Goal: Task Accomplishment & Management: Manage account settings

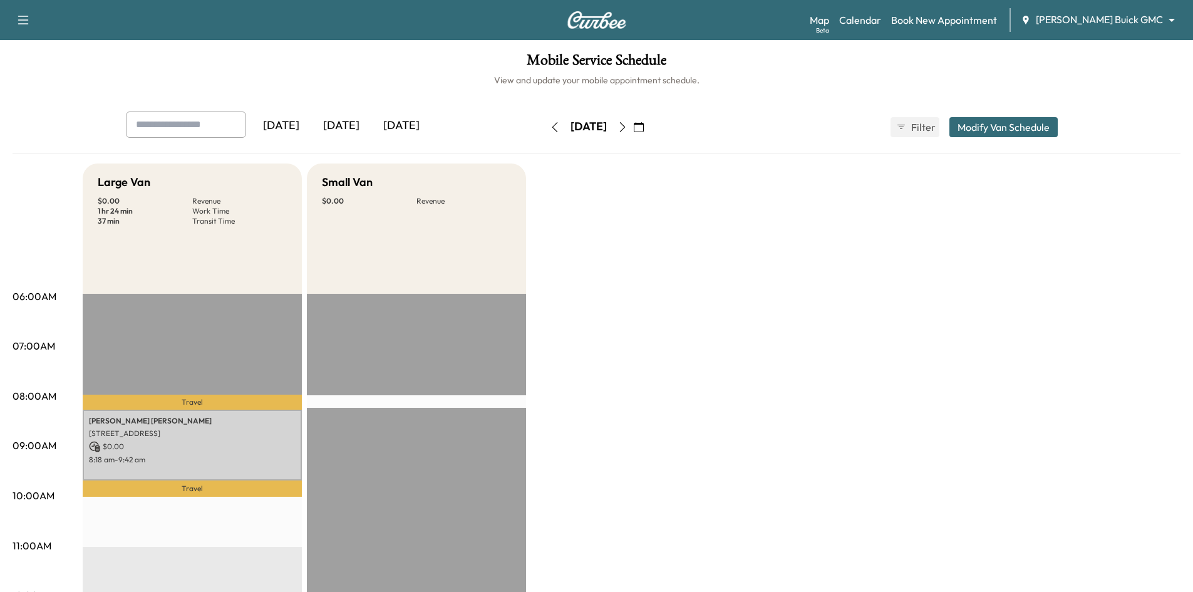
click at [355, 125] on div "[DATE]" at bounding box center [341, 125] width 60 height 29
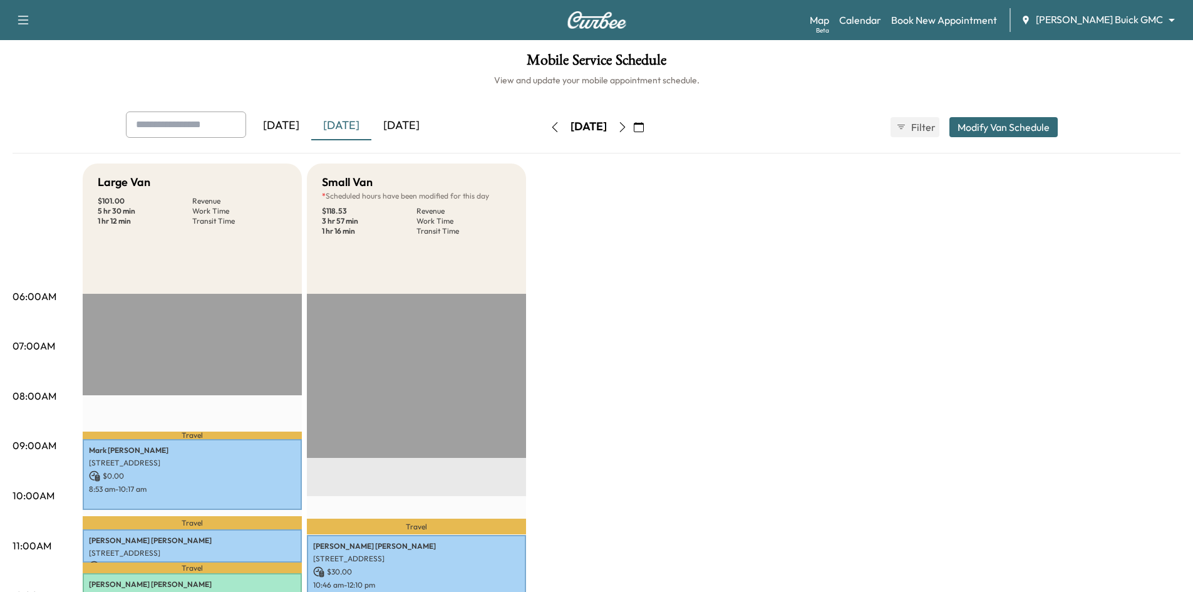
click at [644, 123] on icon "button" at bounding box center [639, 127] width 10 height 10
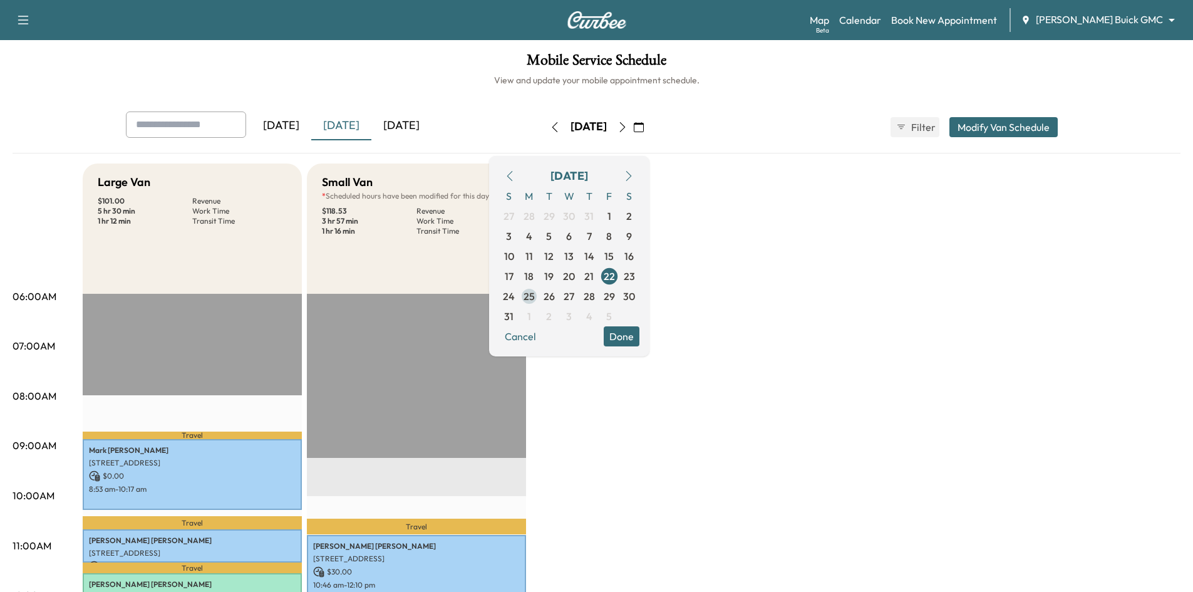
click at [535, 296] on span "25" at bounding box center [529, 296] width 11 height 15
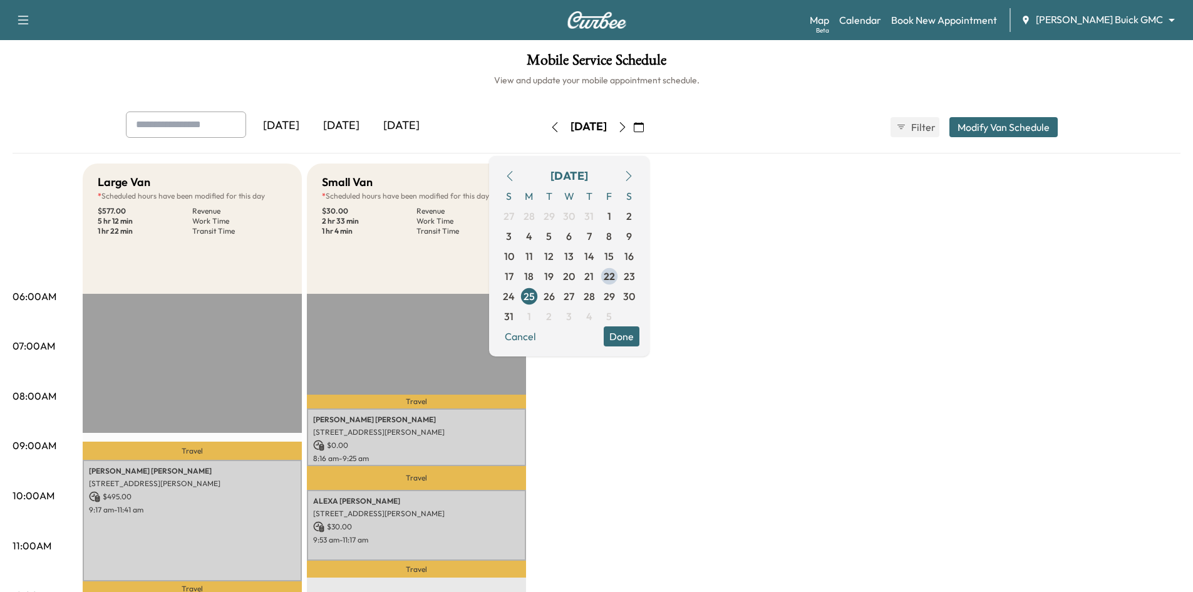
click at [640, 338] on button "Done" at bounding box center [622, 336] width 36 height 20
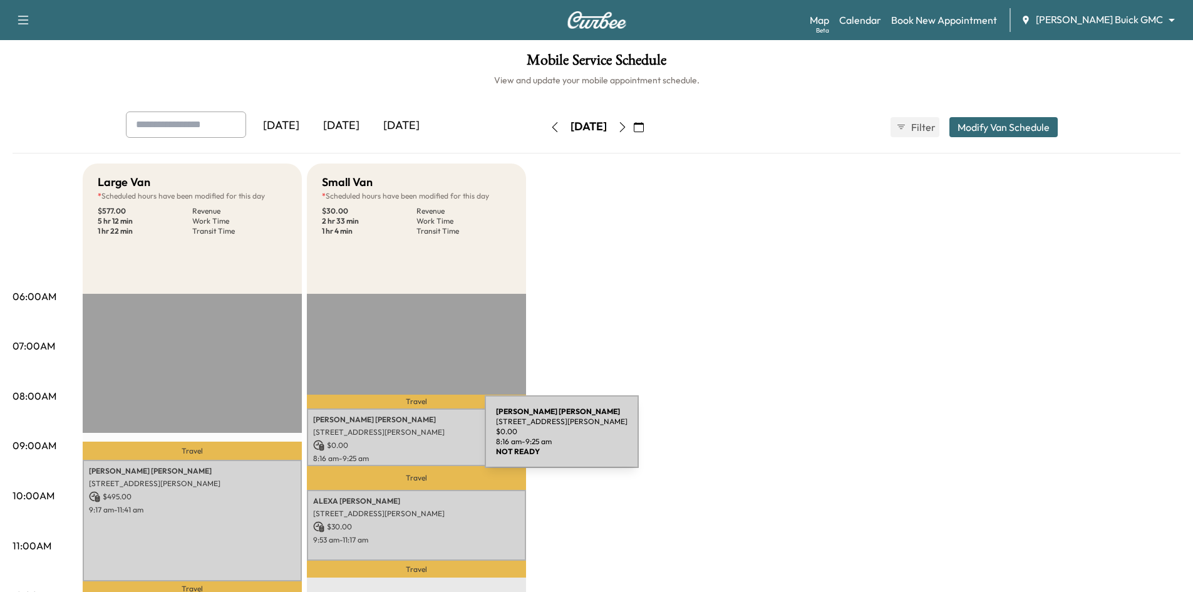
click at [391, 435] on p "[STREET_ADDRESS][PERSON_NAME]" at bounding box center [416, 432] width 207 height 10
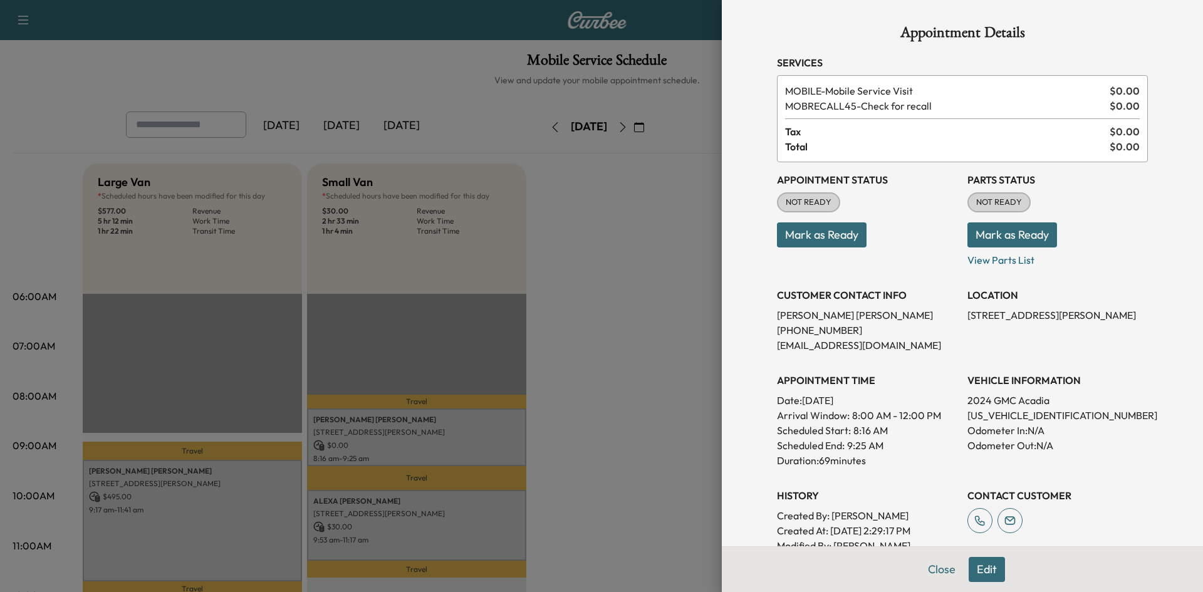
drag, startPoint x: 838, startPoint y: 234, endPoint x: 830, endPoint y: 237, distance: 9.0
click at [837, 234] on button "Mark as Ready" at bounding box center [822, 234] width 90 height 25
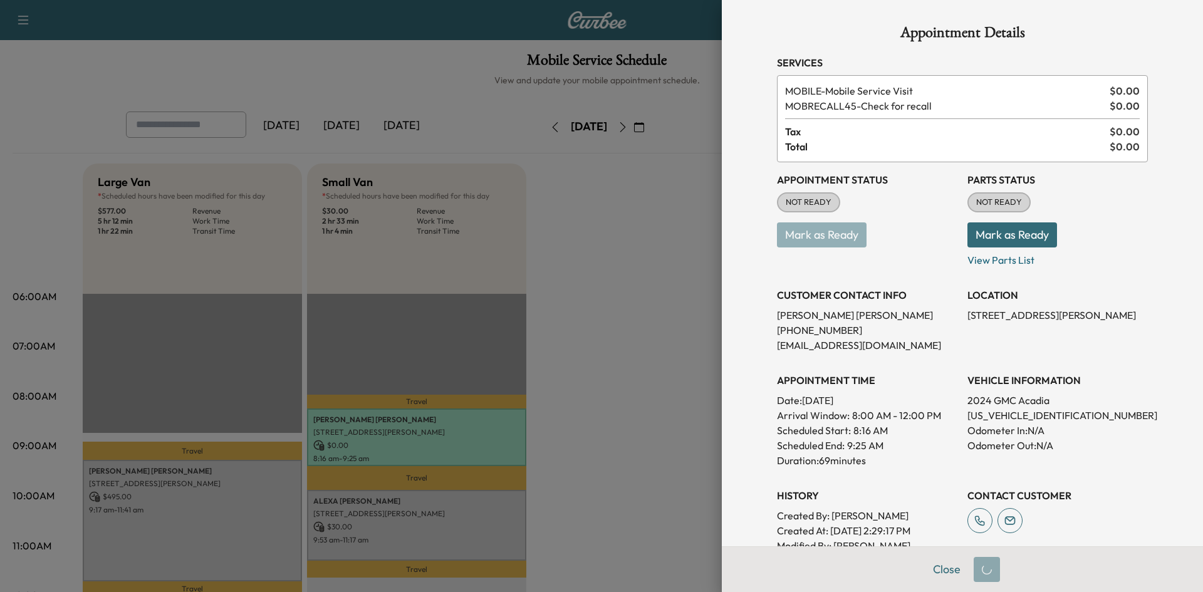
click at [440, 316] on div at bounding box center [601, 296] width 1203 height 592
click at [435, 318] on div at bounding box center [601, 296] width 1203 height 592
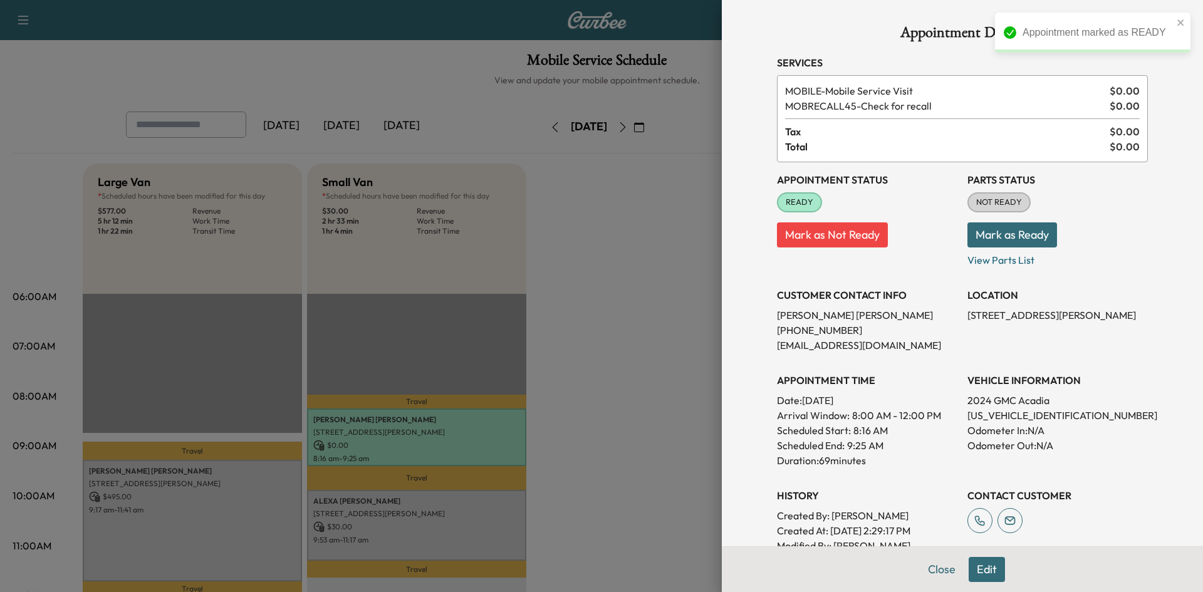
click at [261, 470] on div at bounding box center [601, 296] width 1203 height 592
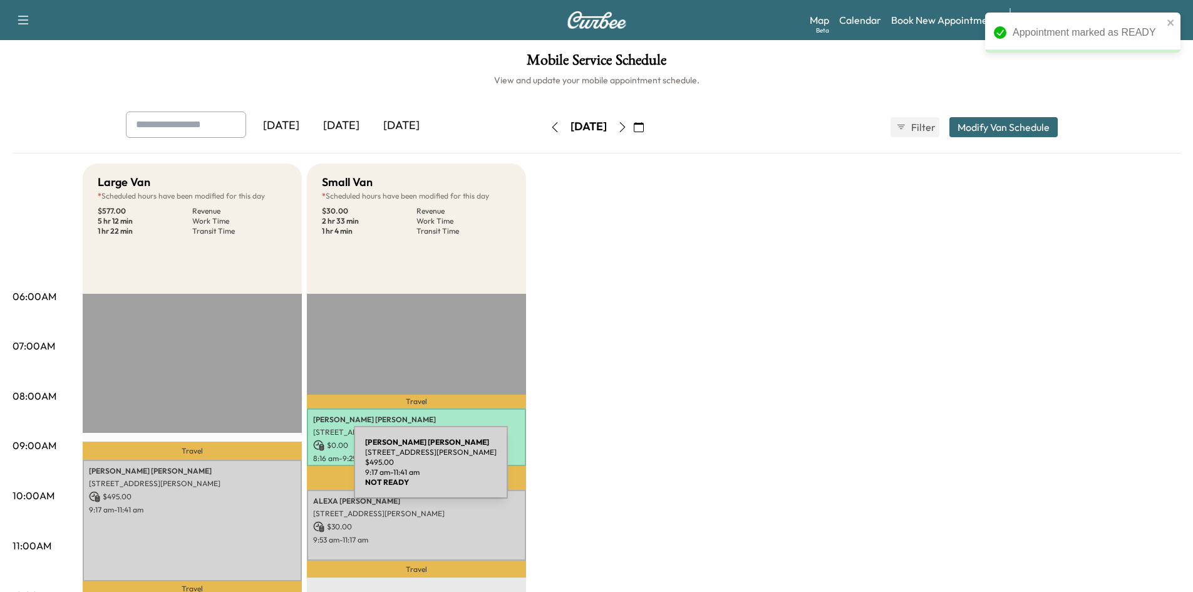
click at [260, 470] on p "[PERSON_NAME]" at bounding box center [192, 471] width 207 height 10
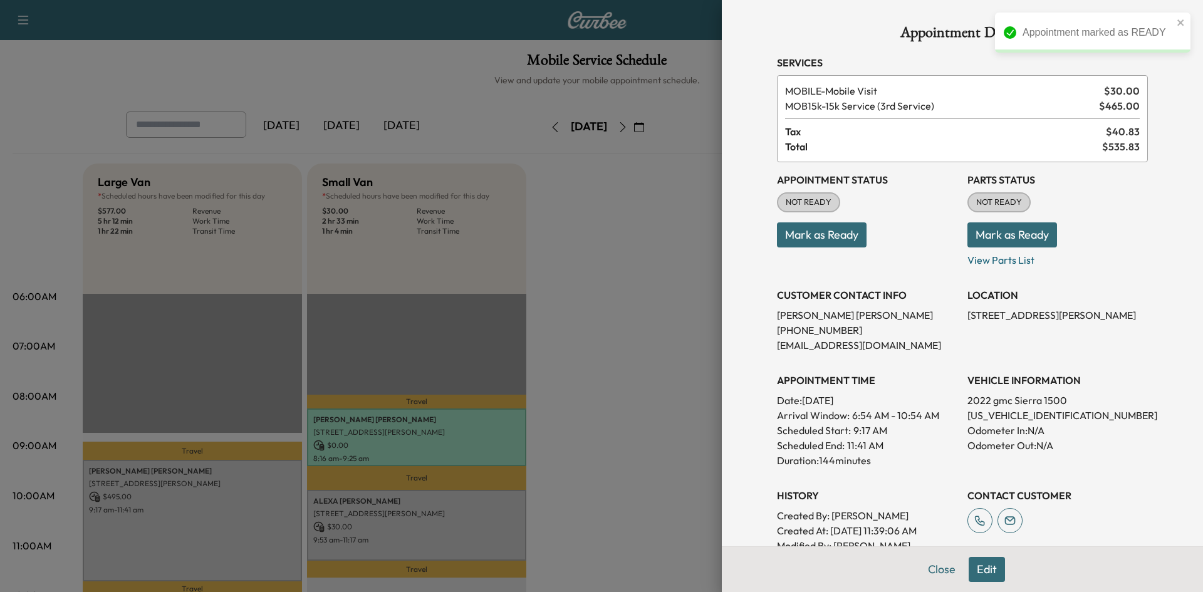
click at [831, 237] on button "Mark as Ready" at bounding box center [822, 234] width 90 height 25
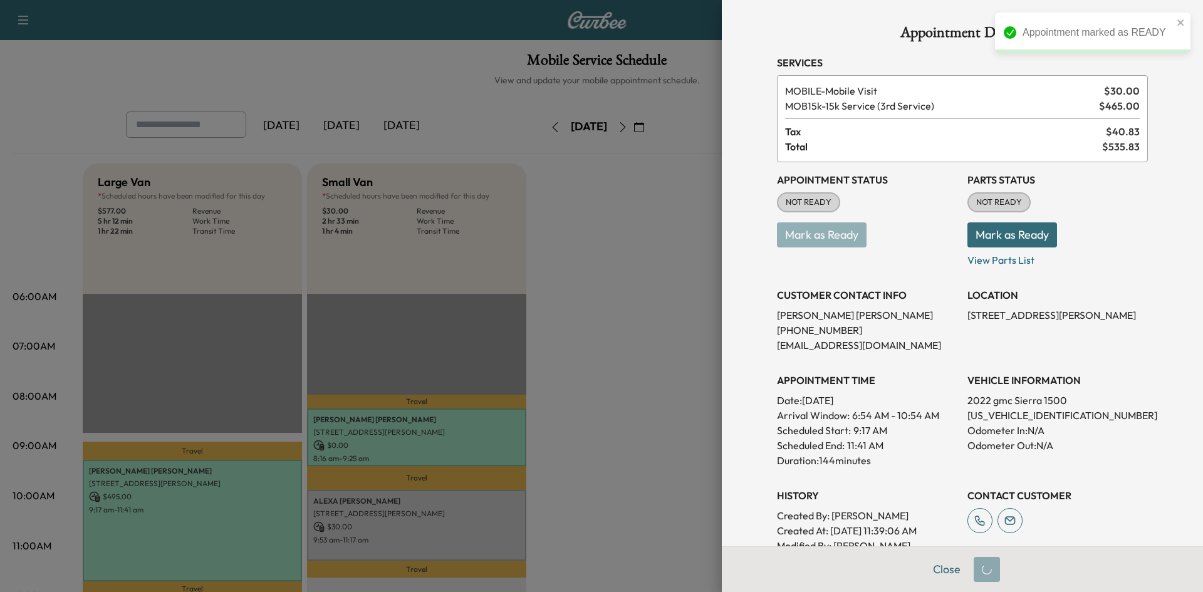
click at [651, 336] on div at bounding box center [601, 296] width 1203 height 592
click at [648, 336] on div at bounding box center [601, 296] width 1203 height 592
click at [438, 525] on div at bounding box center [601, 296] width 1203 height 592
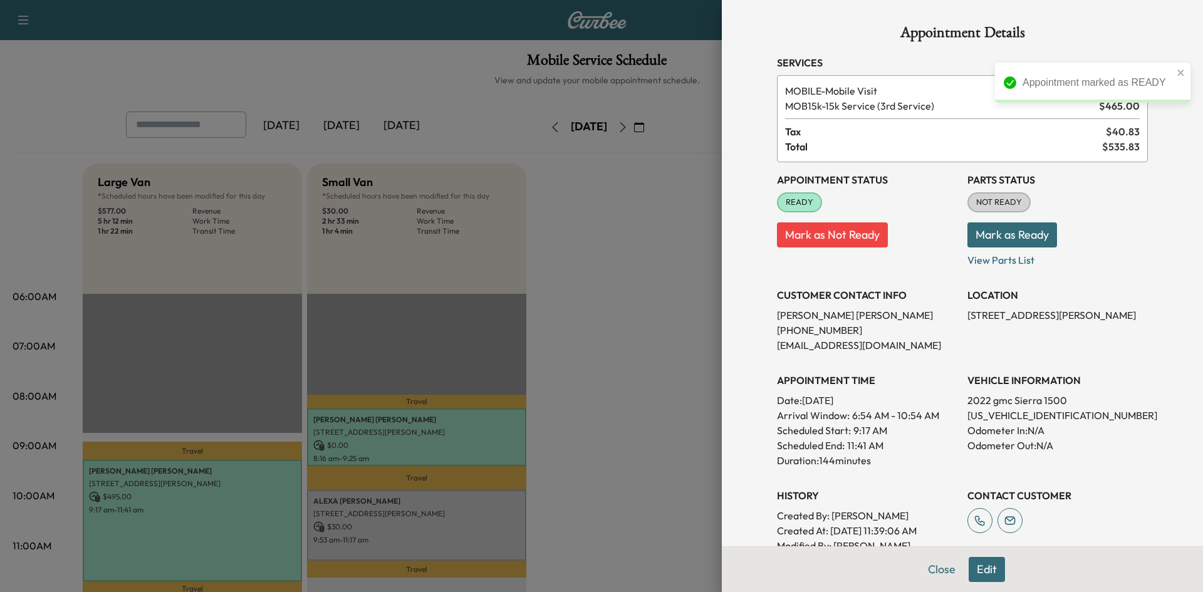
click at [444, 522] on div at bounding box center [601, 296] width 1203 height 592
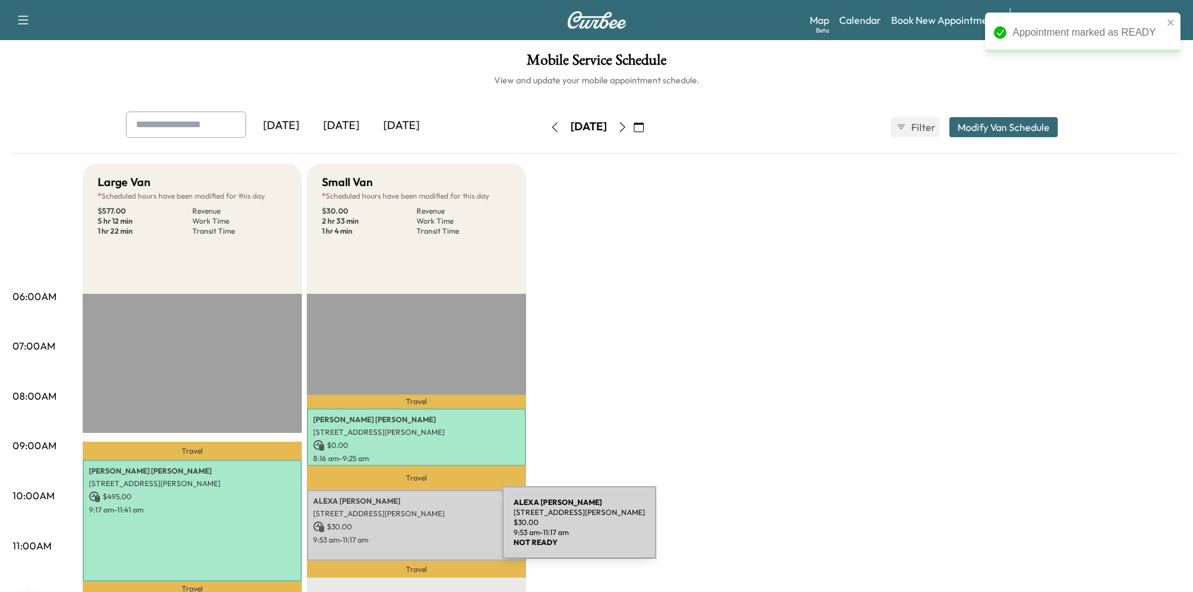
click at [410, 529] on p "$ 30.00" at bounding box center [416, 526] width 207 height 11
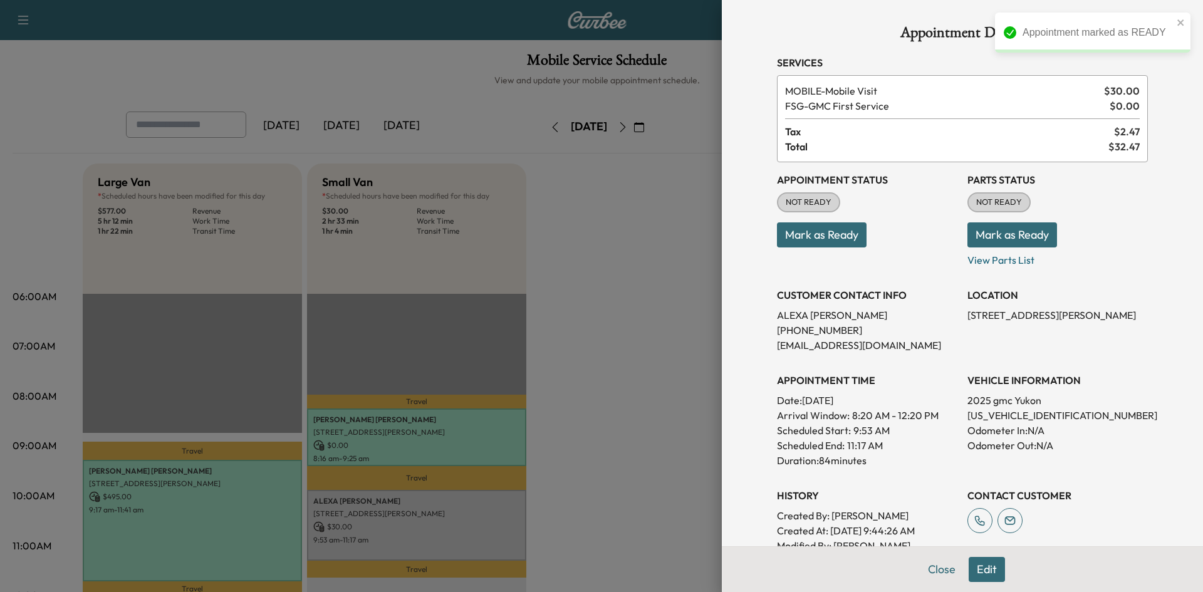
click at [837, 238] on button "Mark as Ready" at bounding box center [822, 234] width 90 height 25
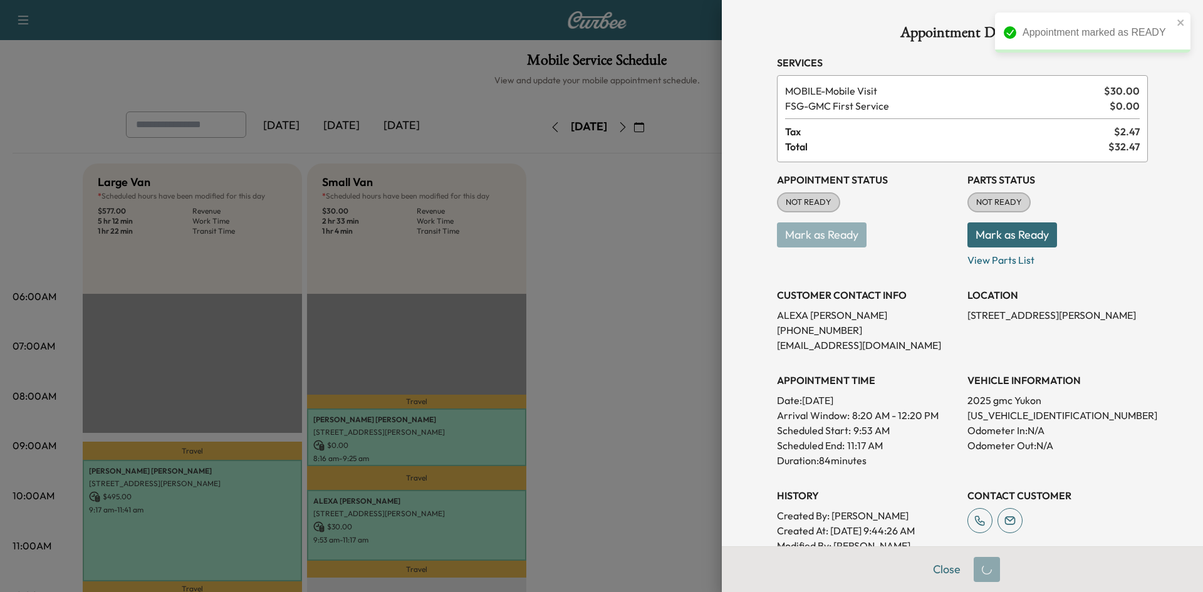
click at [571, 323] on div at bounding box center [601, 296] width 1203 height 592
click at [583, 309] on div at bounding box center [601, 296] width 1203 height 592
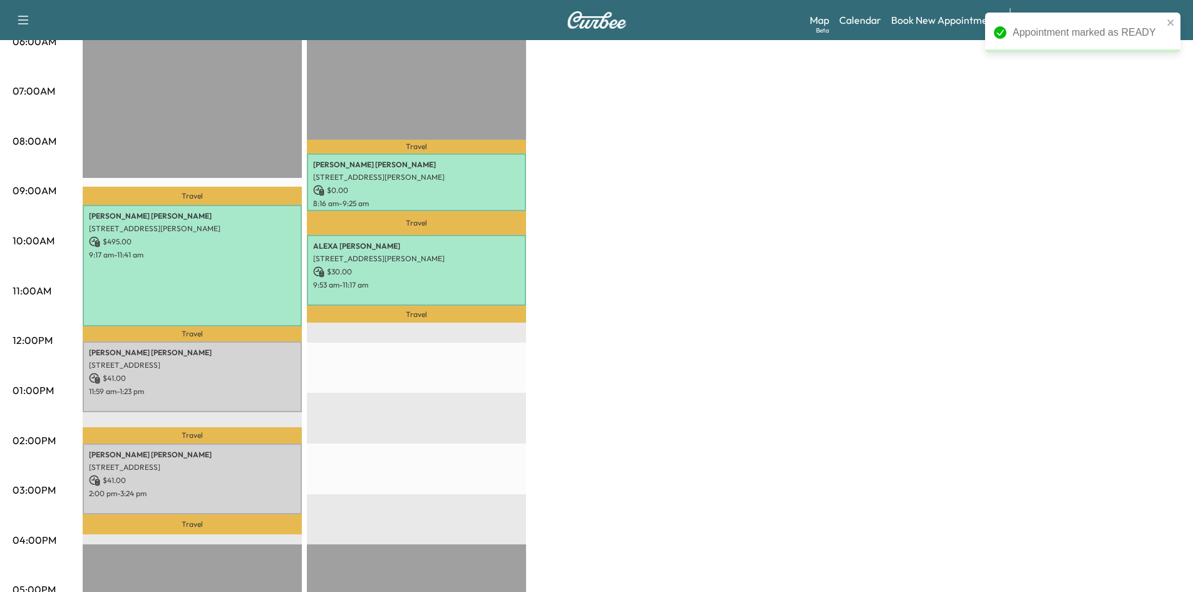
scroll to position [313, 0]
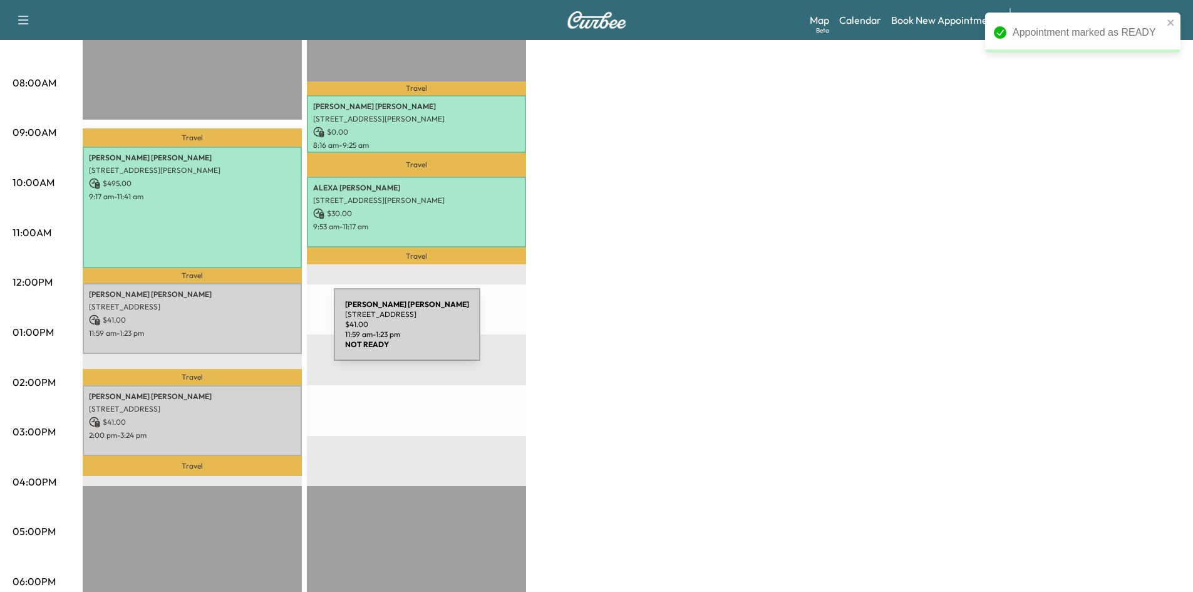
click at [230, 328] on p "11:59 am - 1:23 pm" at bounding box center [192, 333] width 207 height 10
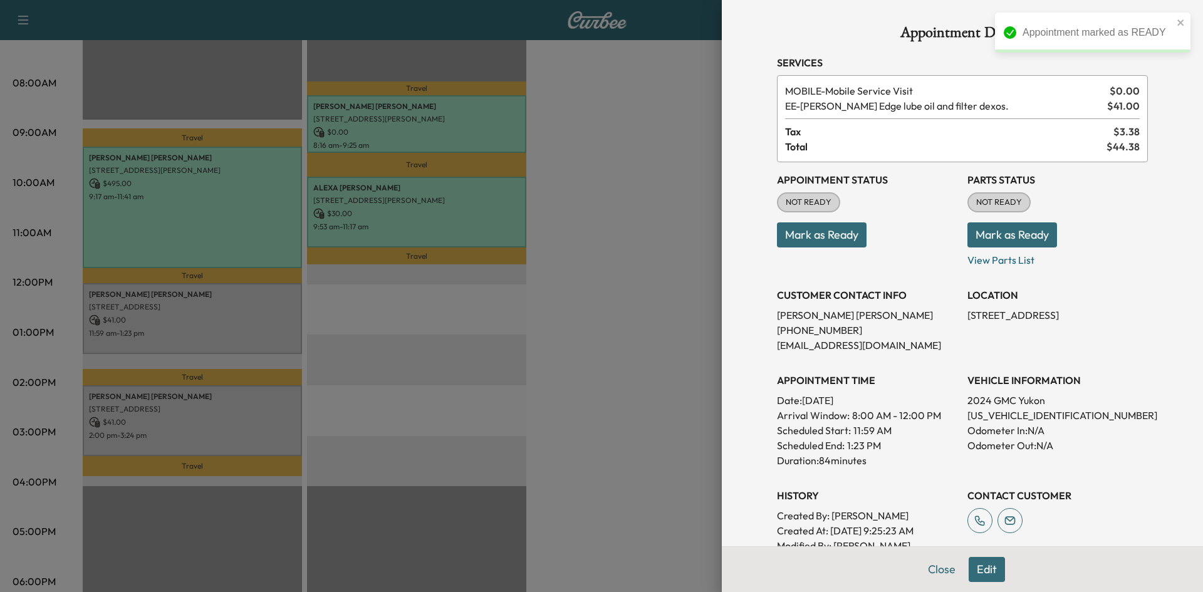
click at [830, 238] on button "Mark as Ready" at bounding box center [822, 234] width 90 height 25
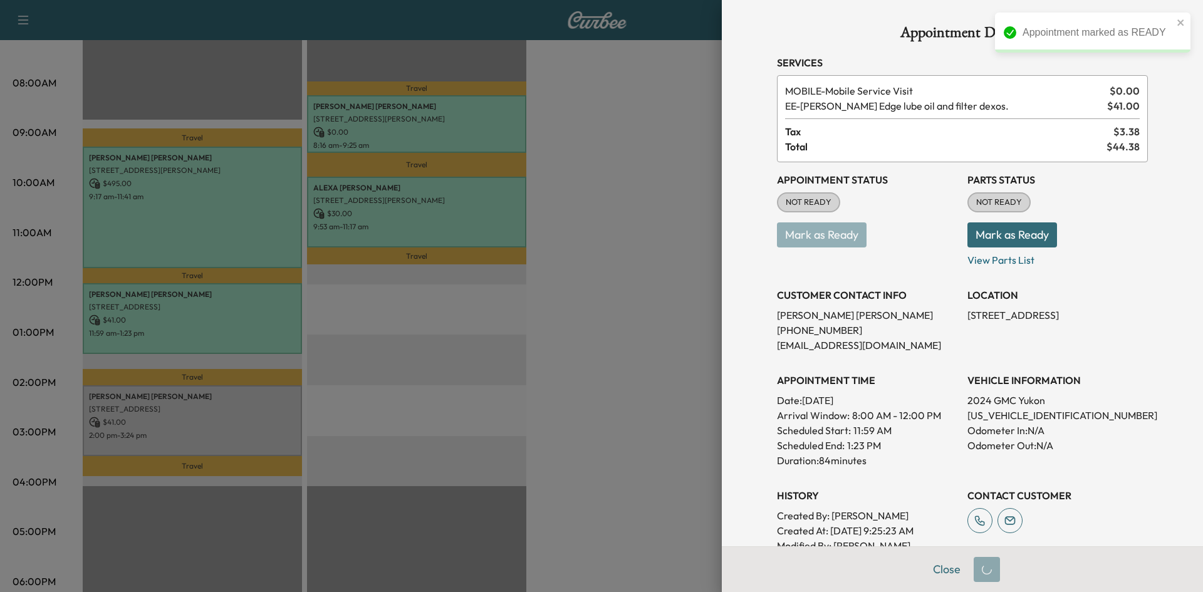
click at [524, 373] on div at bounding box center [601, 296] width 1203 height 592
click at [530, 373] on div at bounding box center [601, 296] width 1203 height 592
click at [261, 420] on div at bounding box center [601, 296] width 1203 height 592
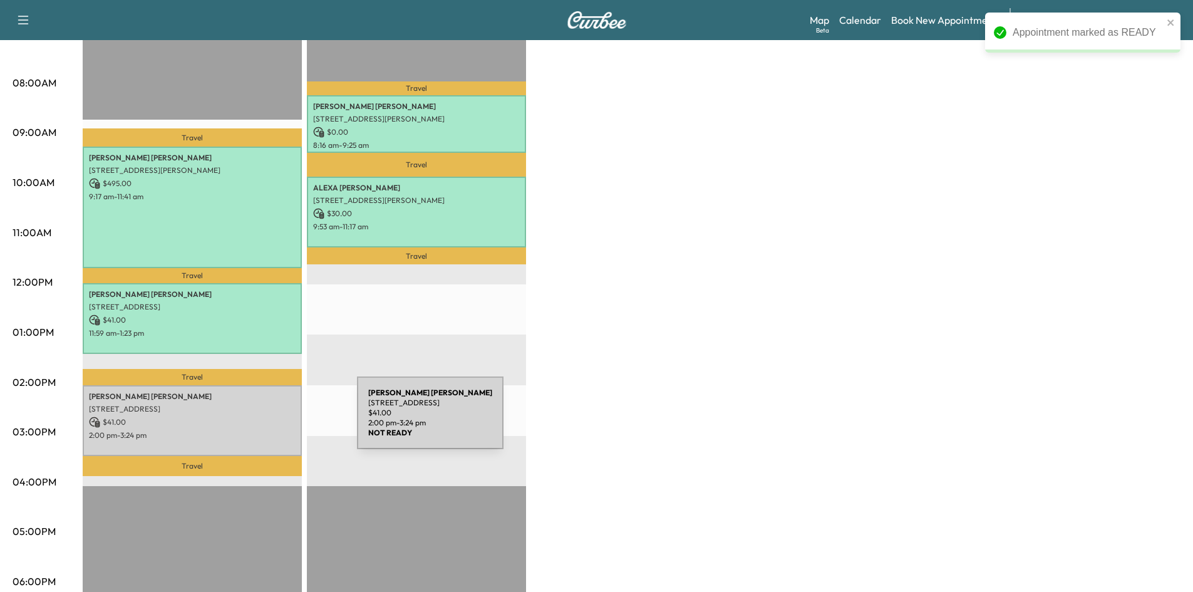
click at [264, 420] on p "$ 41.00" at bounding box center [192, 422] width 207 height 11
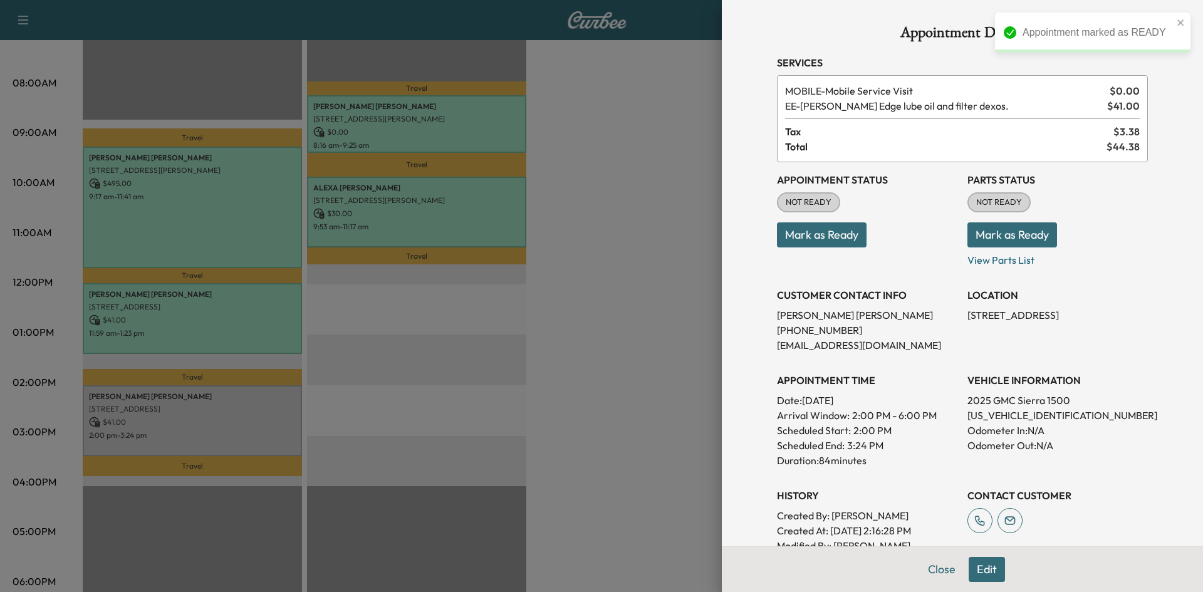
click at [817, 249] on div "Appointment Status NOT READY Mark as Ready" at bounding box center [867, 214] width 180 height 105
click at [816, 245] on button "Mark as Ready" at bounding box center [822, 234] width 90 height 25
click at [630, 309] on div at bounding box center [601, 296] width 1203 height 592
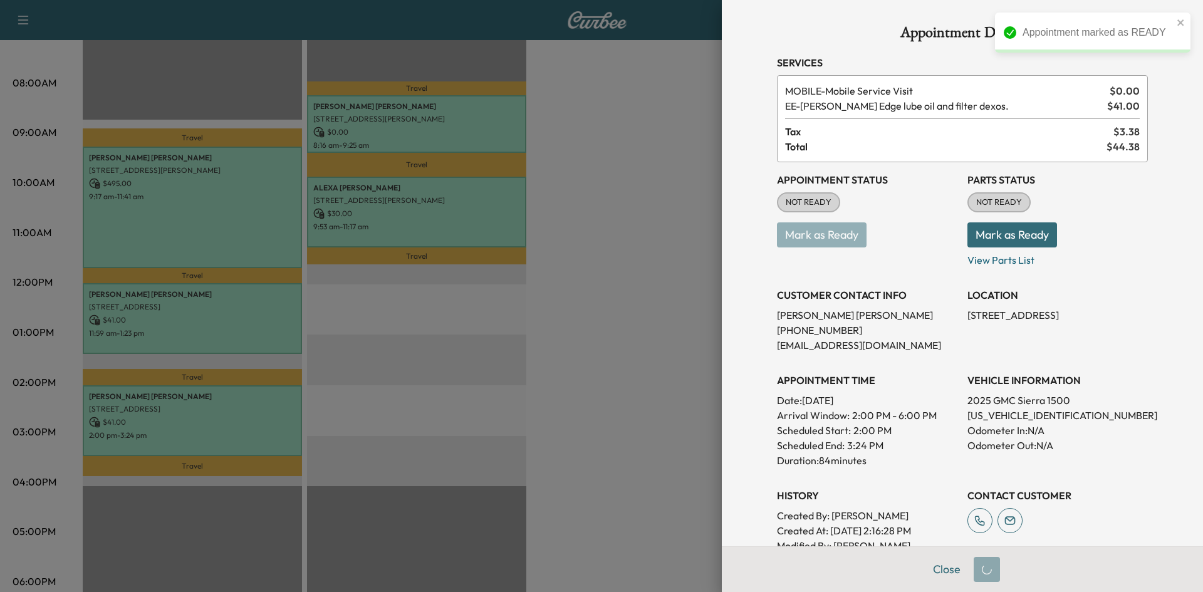
click at [635, 288] on div at bounding box center [601, 296] width 1203 height 592
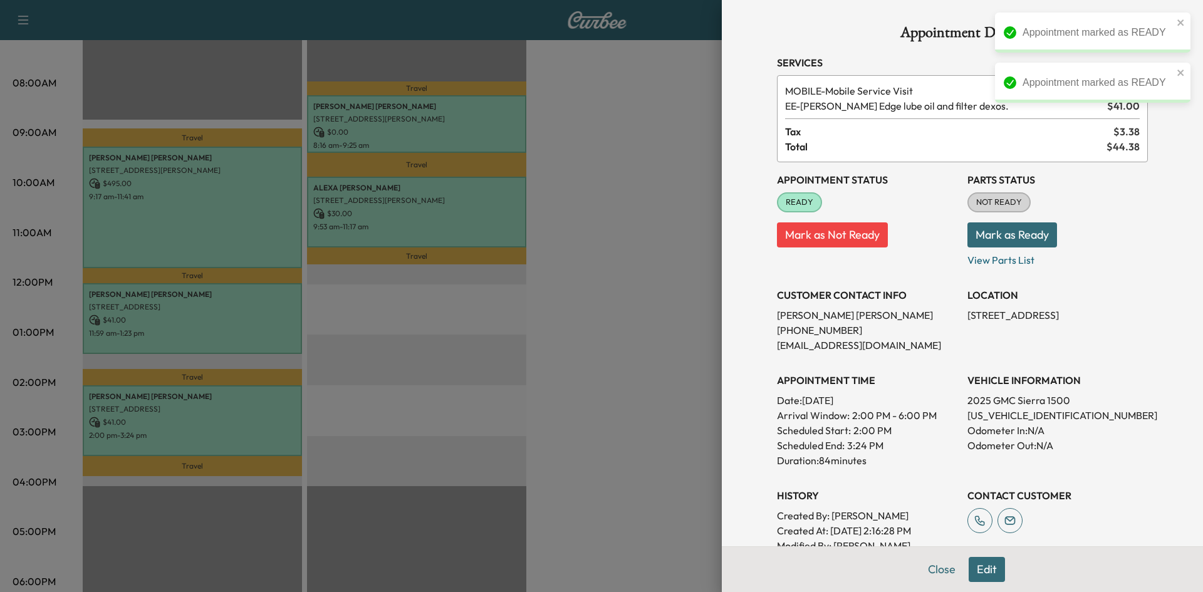
click at [625, 267] on div at bounding box center [601, 296] width 1203 height 592
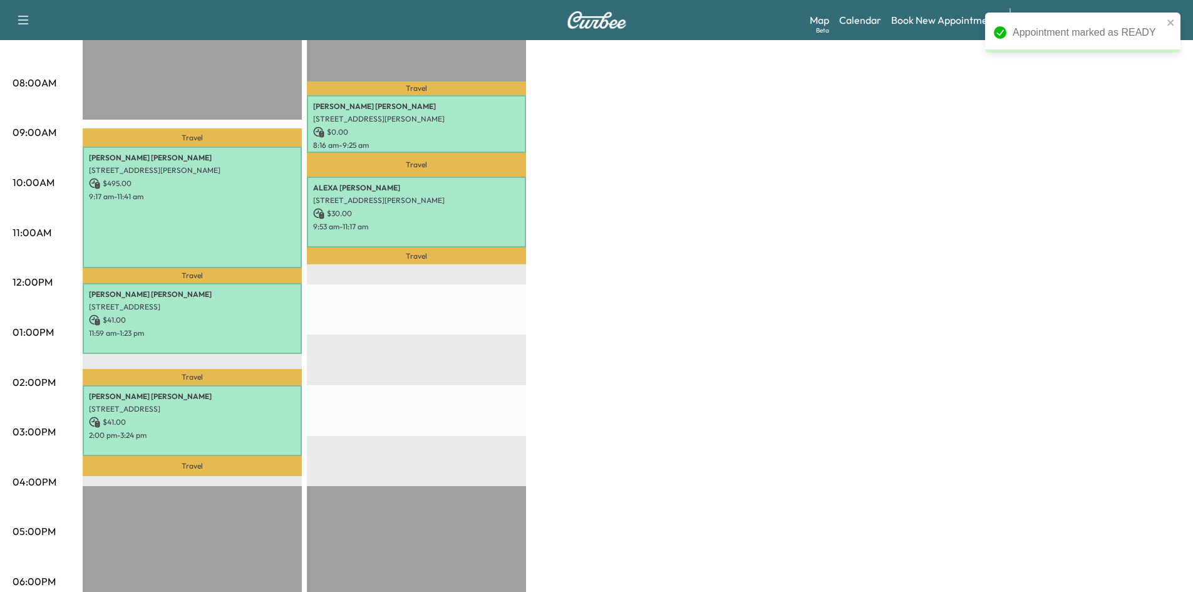
scroll to position [271, 0]
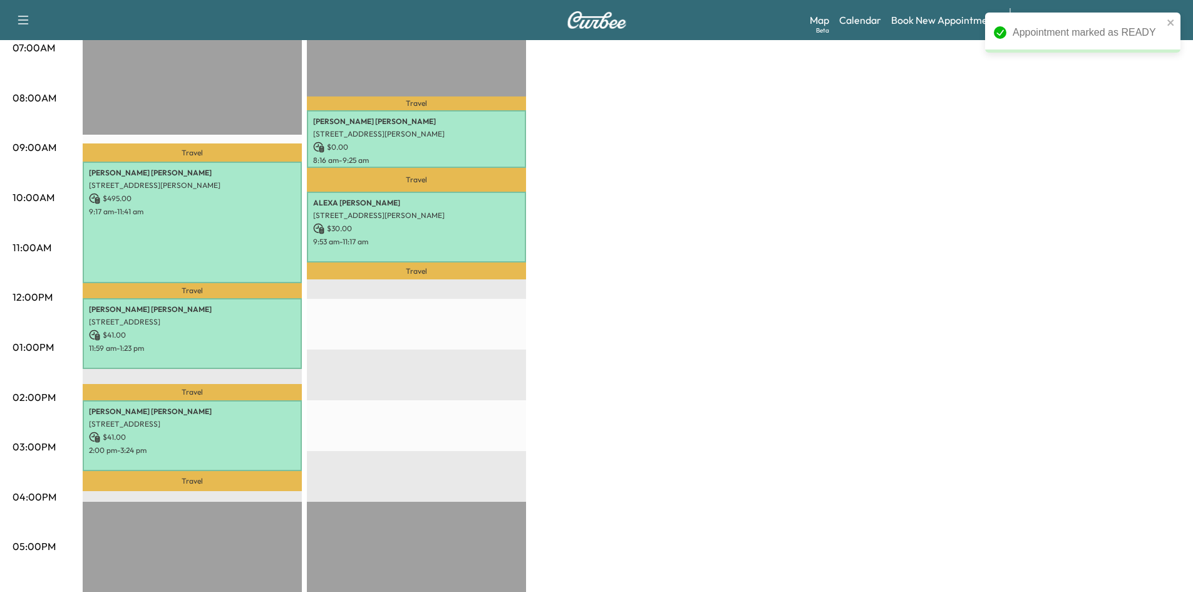
drag, startPoint x: 761, startPoint y: 300, endPoint x: 774, endPoint y: 298, distance: 12.8
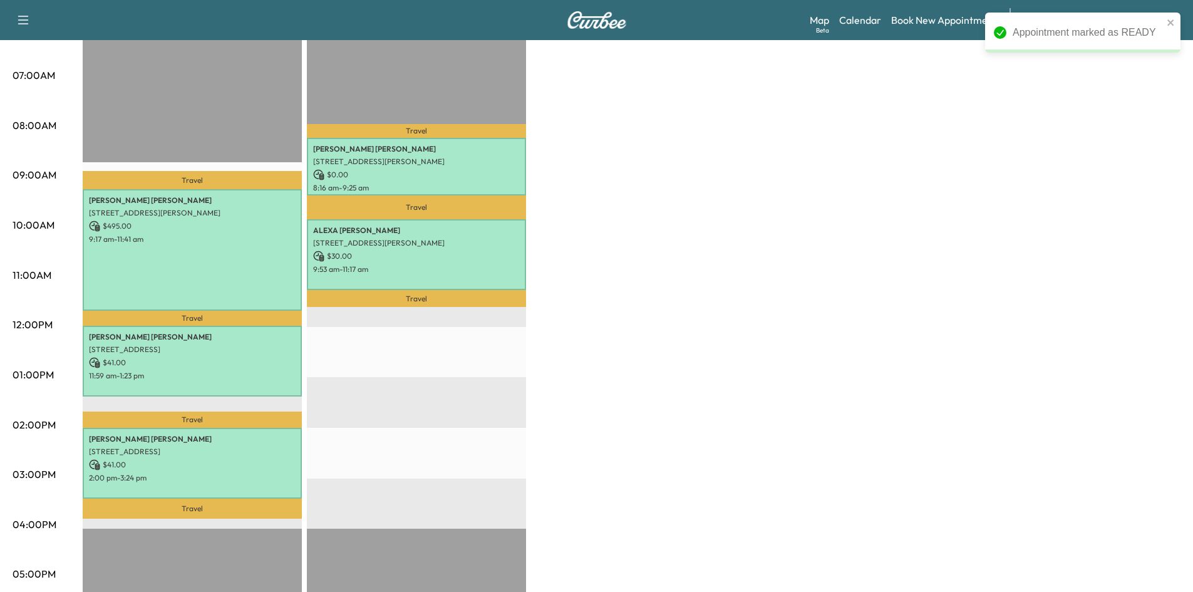
scroll to position [0, 0]
